Goal: Information Seeking & Learning: Learn about a topic

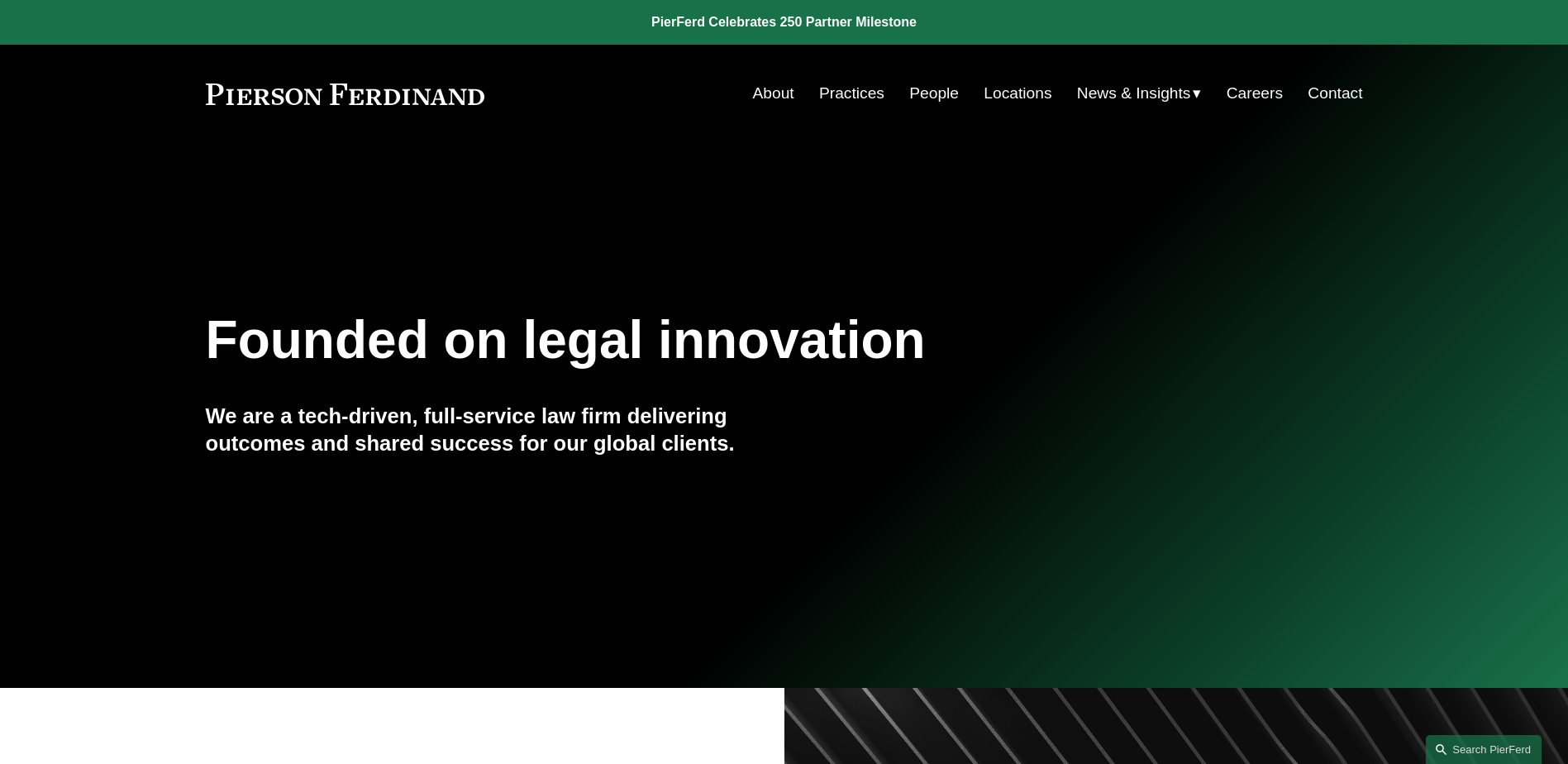
click at [762, 88] on link "About" at bounding box center [773, 94] width 42 height 32
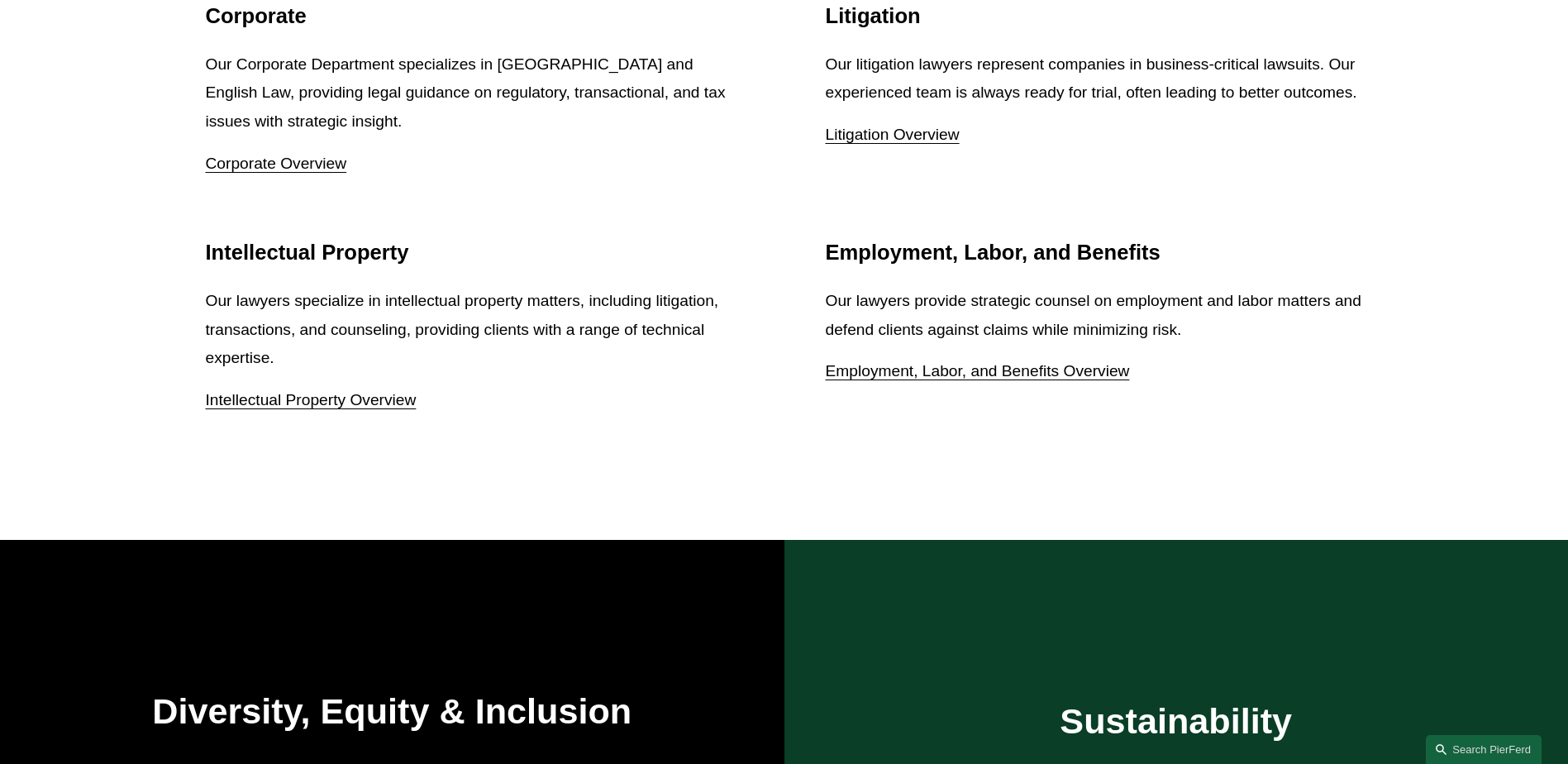
scroll to position [2562, 0]
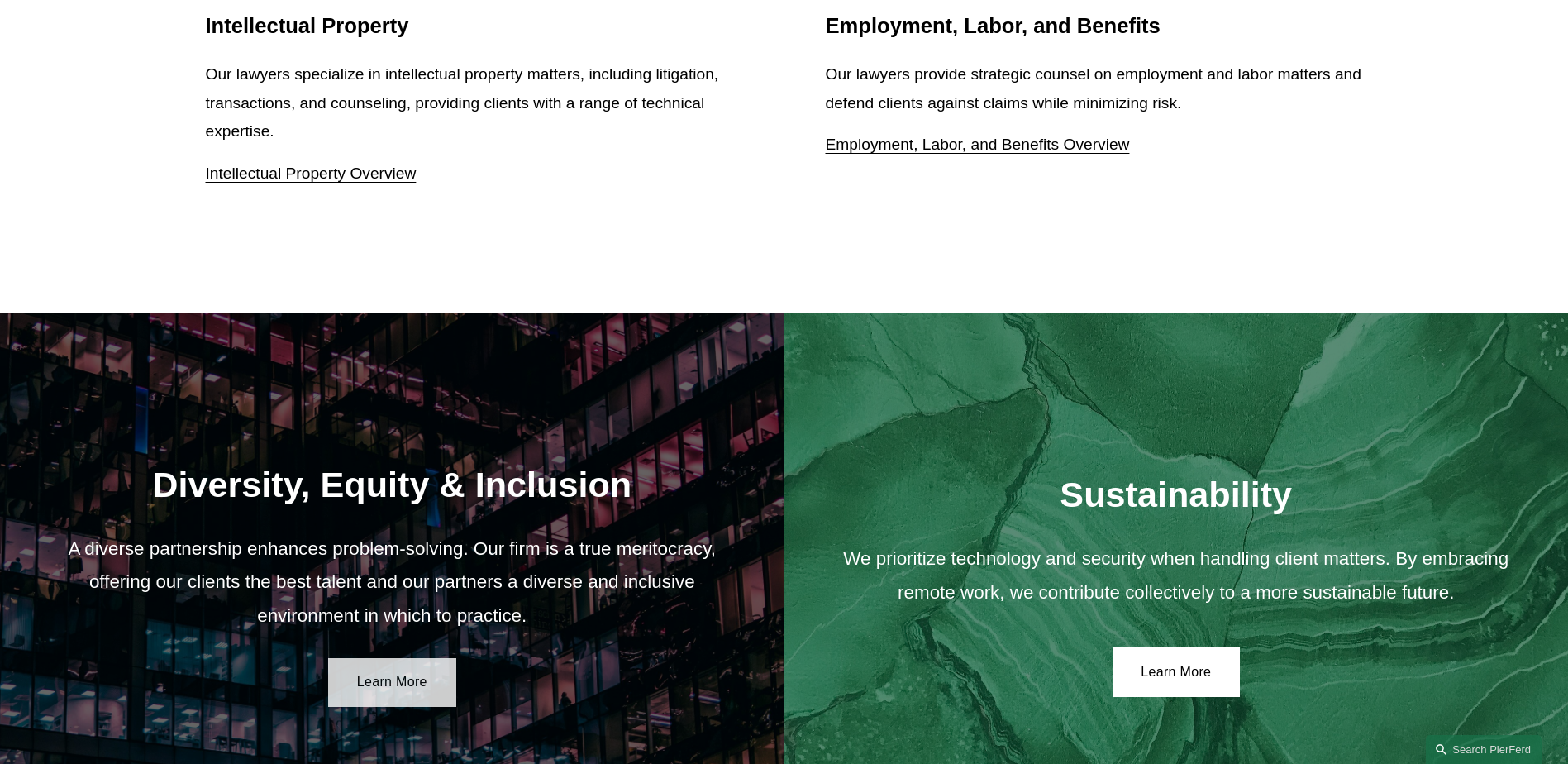
click at [367, 688] on link "Learn More" at bounding box center [392, 683] width 128 height 50
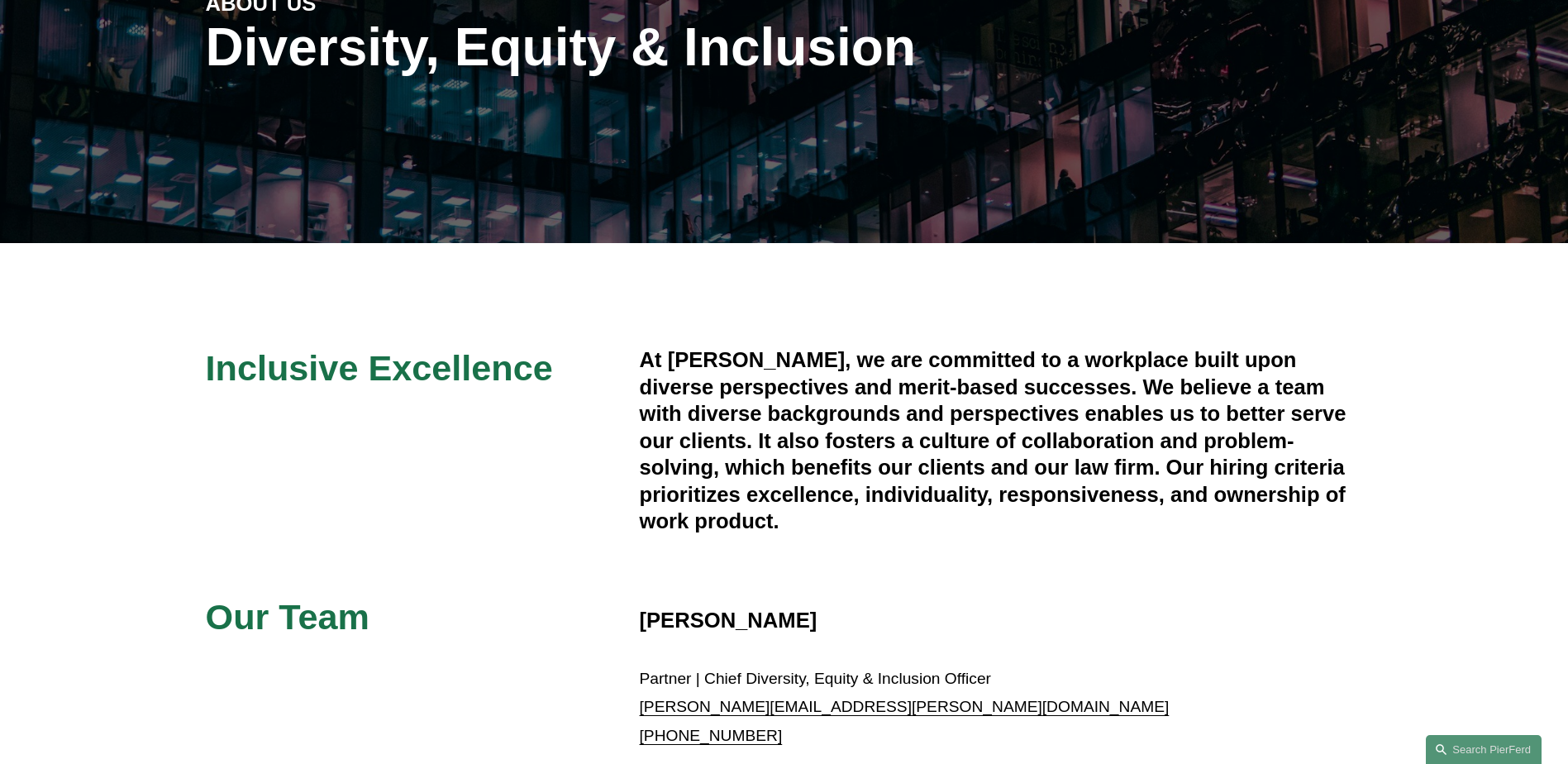
scroll to position [248, 0]
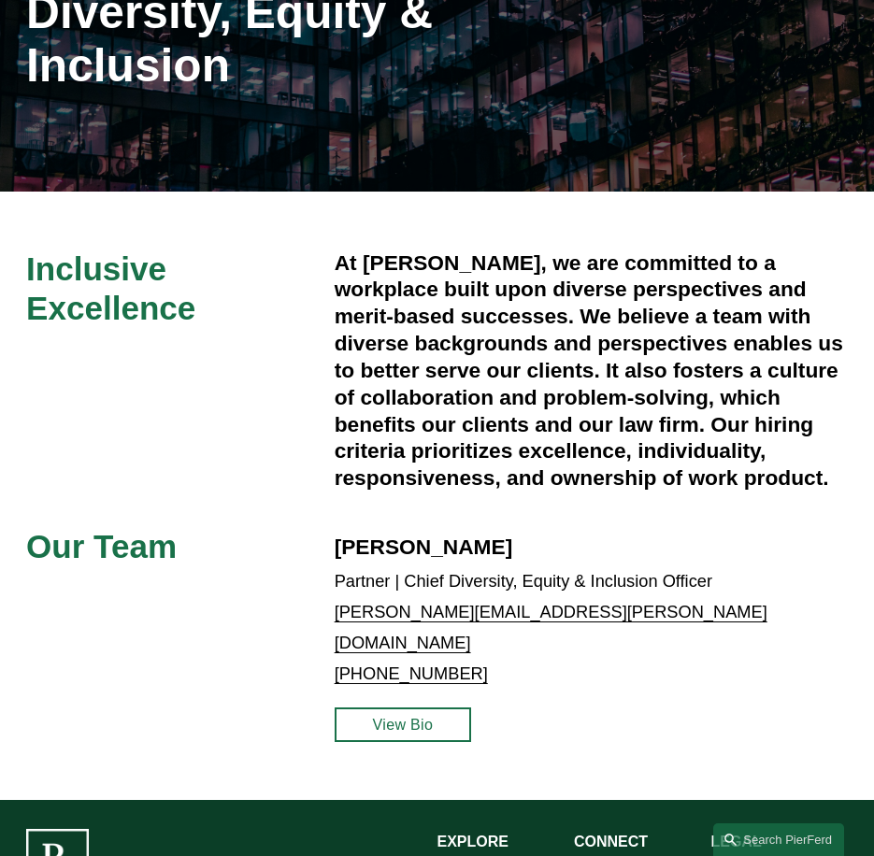
click at [336, 301] on h4 "At [PERSON_NAME], we are committed to a workplace built upon diverse perspectiv…" at bounding box center [591, 371] width 513 height 243
drag, startPoint x: 336, startPoint y: 266, endPoint x: 876, endPoint y: 510, distance: 592.7
click at [874, 510] on html "0 PierFerd Celebrates 250 Partner Milestone Skip to Content" at bounding box center [437, 432] width 874 height 1425
copy h4 "At [PERSON_NAME], we are committed to a workplace built upon diverse perspectiv…"
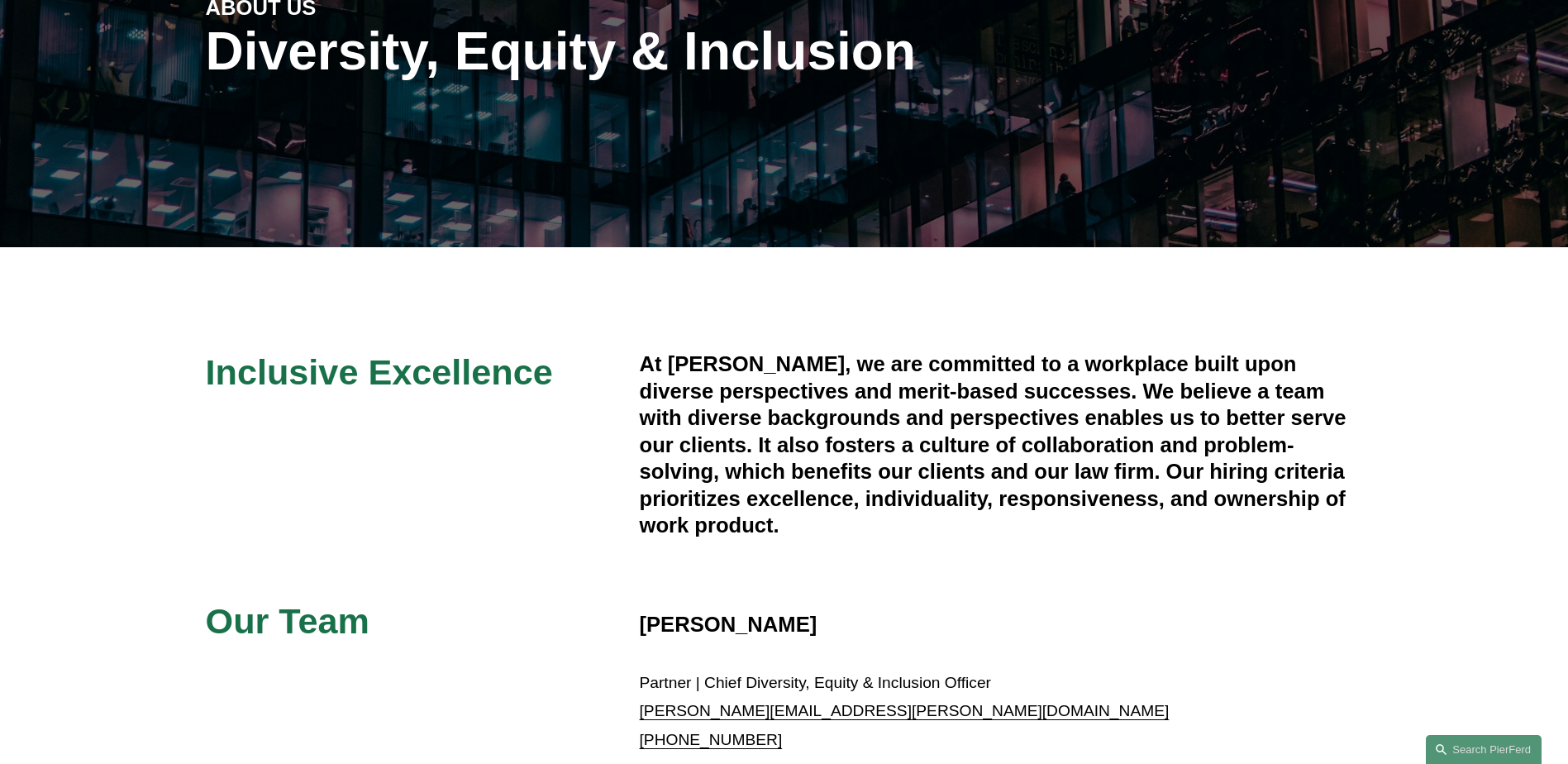
click at [427, 411] on div "Inclusive Excellence At [PERSON_NAME], we are committed to a workplace built up…" at bounding box center [784, 599] width 1568 height 498
click at [203, 369] on div "Inclusive Excellence At [PERSON_NAME], we are committed to a workplace built up…" at bounding box center [784, 599] width 1568 height 498
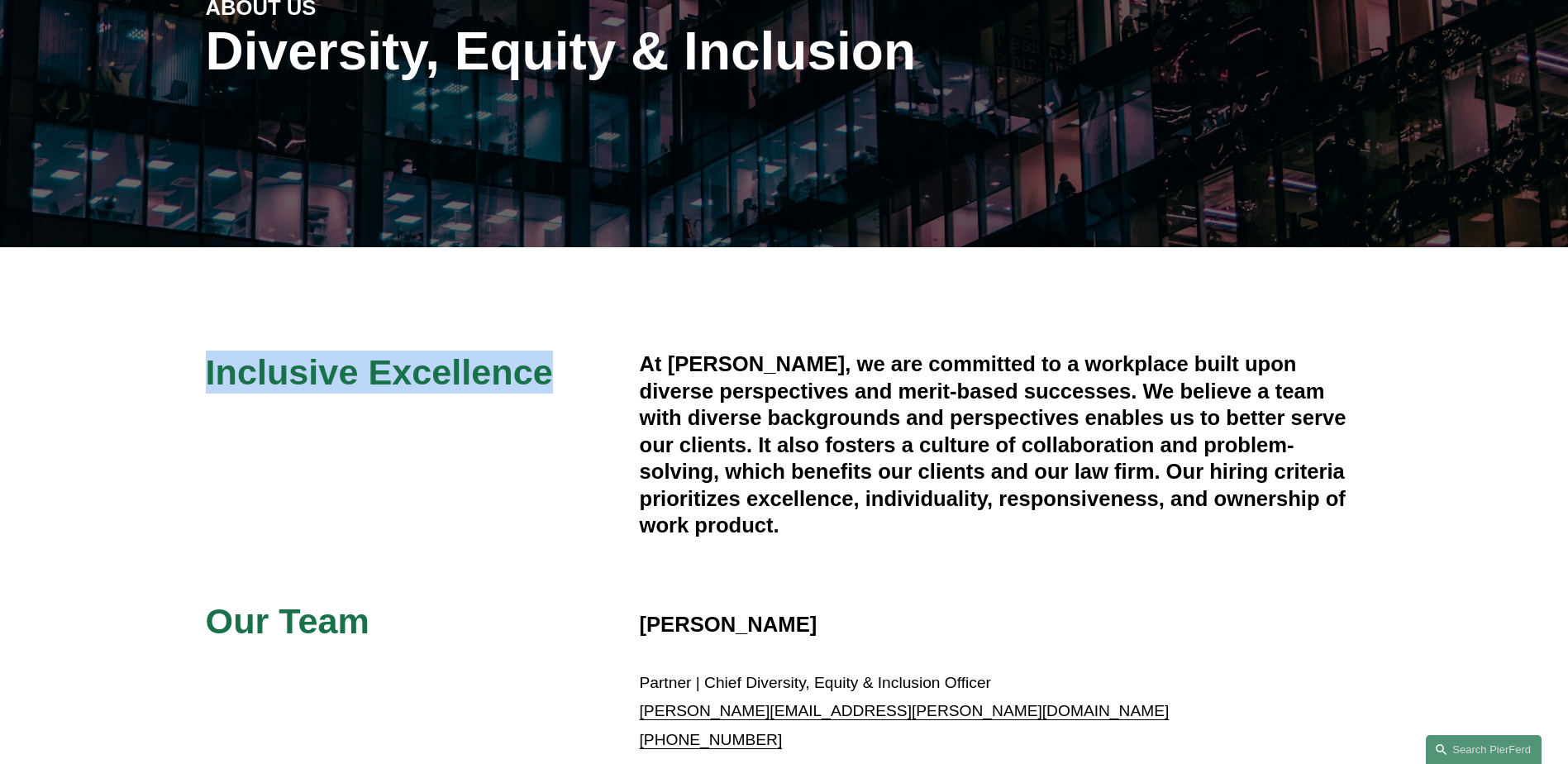
drag, startPoint x: 209, startPoint y: 370, endPoint x: 590, endPoint y: 393, distance: 381.7
click at [590, 393] on h2 "Inclusive Excellence" at bounding box center [423, 371] width 434 height 43
copy span "Inclusive Excellence"
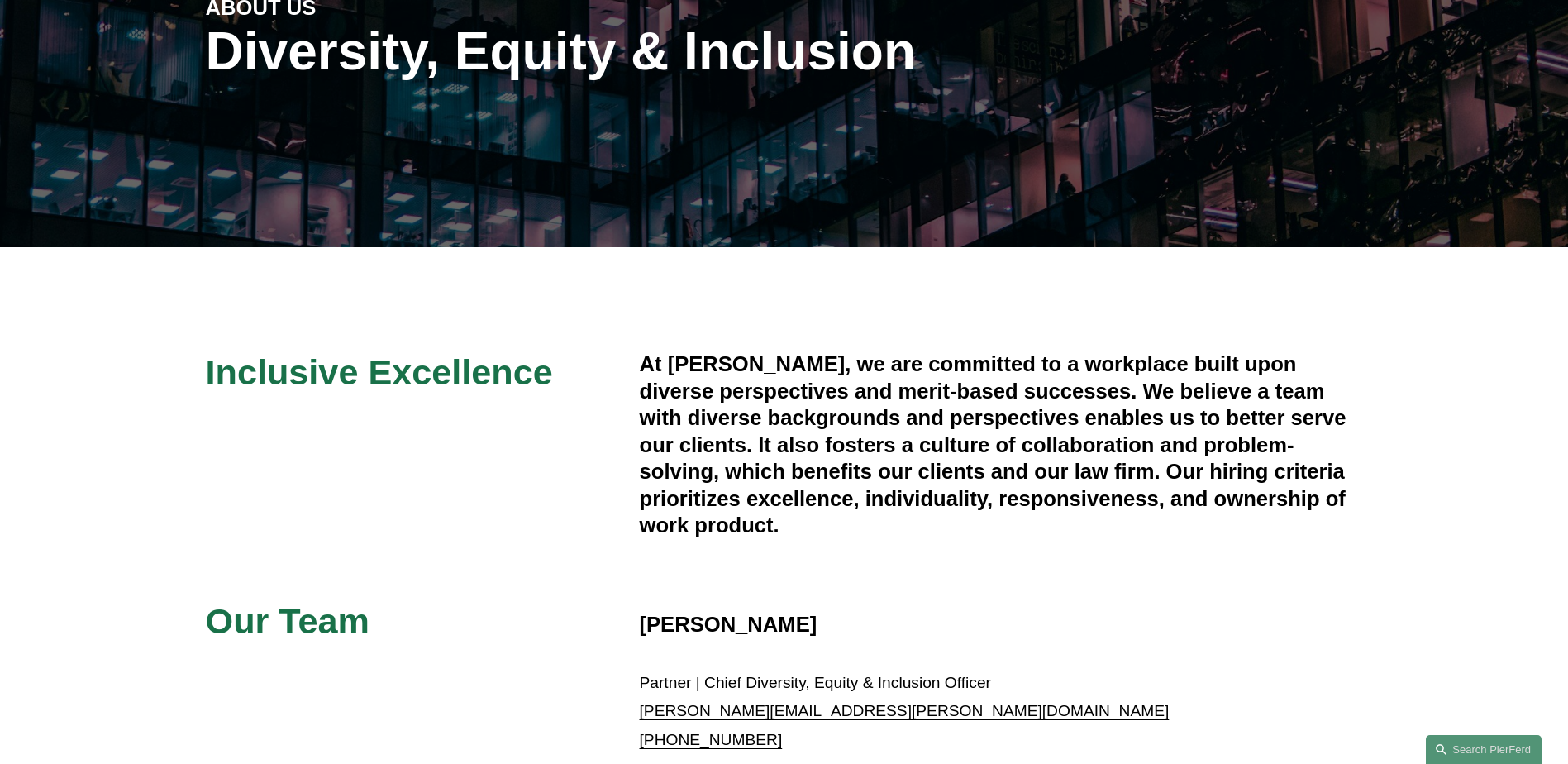
click at [663, 423] on h4 "At [PERSON_NAME], we are committed to a workplace built upon diverse perspectiv…" at bounding box center [1001, 444] width 723 height 187
drag, startPoint x: 643, startPoint y: 363, endPoint x: 800, endPoint y: 538, distance: 235.1
click at [800, 538] on h4 "At [PERSON_NAME], we are committed to a workplace built upon diverse perspectiv…" at bounding box center [1001, 444] width 723 height 187
copy h4 "At [PERSON_NAME], we are committed to a workplace built upon diverse perspectiv…"
click at [1023, 554] on div "Inclusive Excellence At [PERSON_NAME], we are committed to a workplace built up…" at bounding box center [784, 599] width 1568 height 498
